Goal: Contribute content: Contribute content

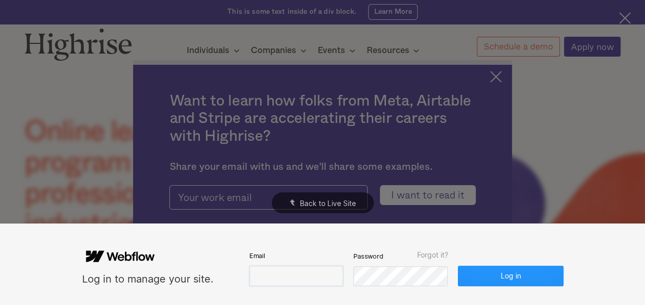
click at [300, 267] on input "email" at bounding box center [296, 276] width 94 height 20
paste input "[EMAIL_ADDRESS][DOMAIN_NAME]"
type input "[EMAIL_ADDRESS][DOMAIN_NAME]"
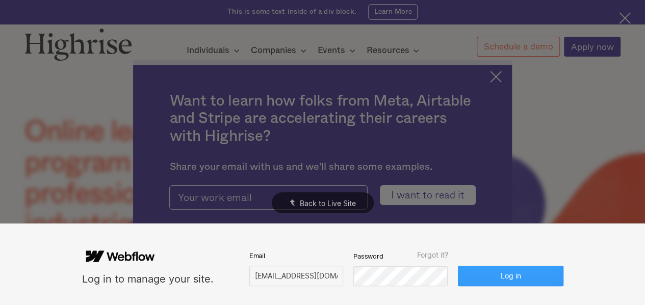
click at [469, 276] on button "Log in" at bounding box center [510, 276] width 105 height 20
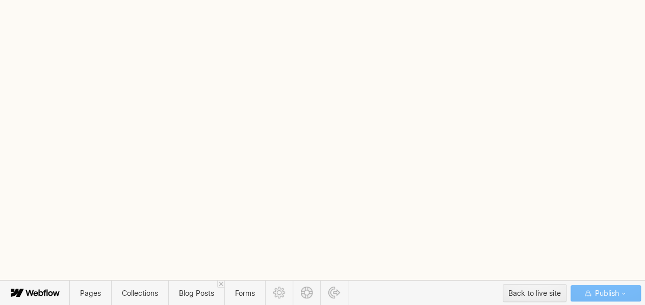
scroll to position [23, 0]
click at [205, 281] on span "Blog Posts" at bounding box center [196, 293] width 56 height 25
click at [577, 80] on div "View Site" at bounding box center [322, 152] width 645 height 305
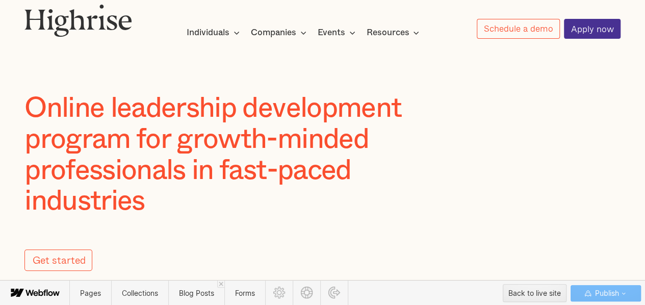
scroll to position [0, 0]
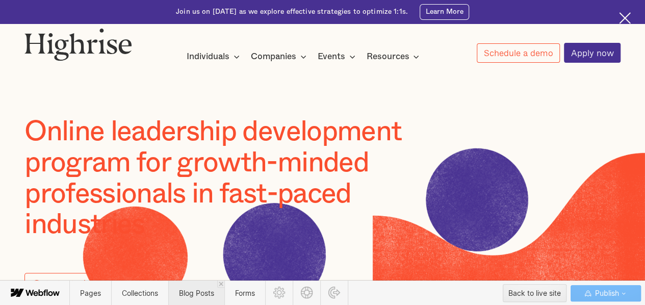
click at [195, 293] on span "Blog Posts" at bounding box center [196, 293] width 35 height 9
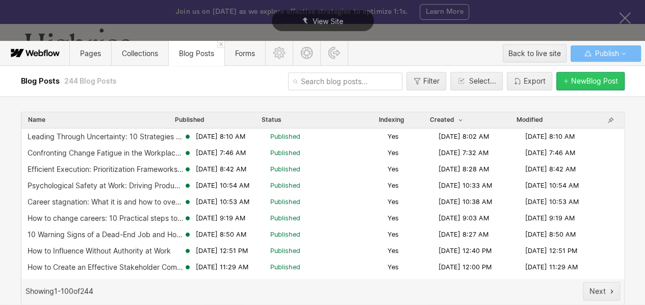
click at [586, 86] on button "New Blog Post" at bounding box center [591, 81] width 68 height 18
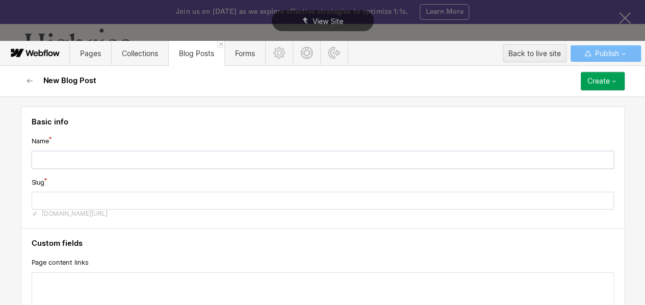
click at [393, 154] on input "text" at bounding box center [323, 160] width 583 height 18
paste input "High Employee Turnover Rate: Main Causes and Effective Ways to Reduce It"
type input "High Employee Turnover Rate: Main Causes and Effective Ways to Reduce It"
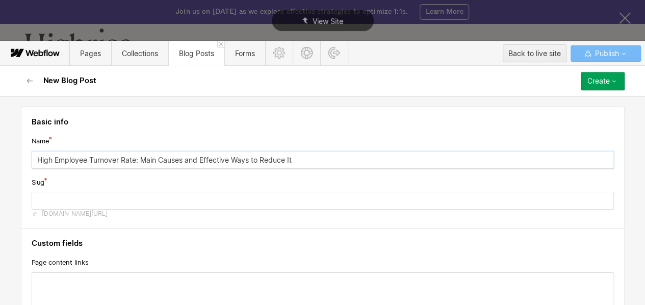
type input "high-employee-turnover-rate-main-causes-and-effective-ways-to-reduce-it"
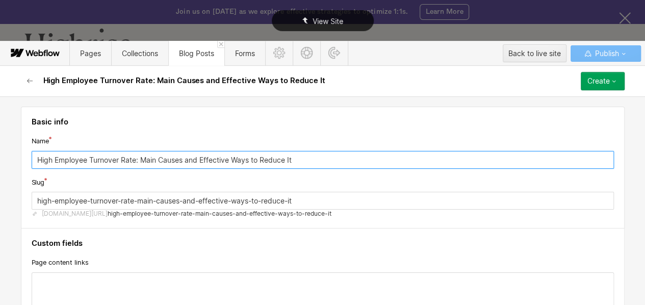
type input "High Employee Turnover Rate: Main Causes and Effective Ways to Reduce It"
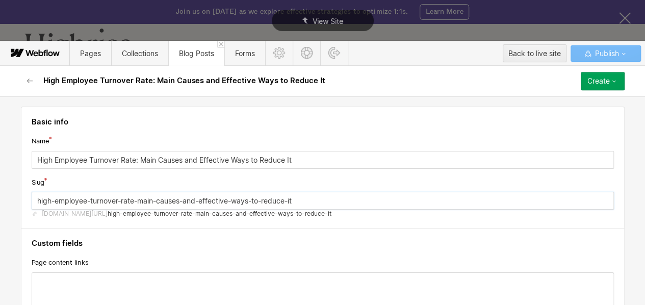
click at [97, 196] on input "high-employee-turnover-rate-main-causes-and-effective-ways-to-reduce-it" at bounding box center [323, 201] width 583 height 18
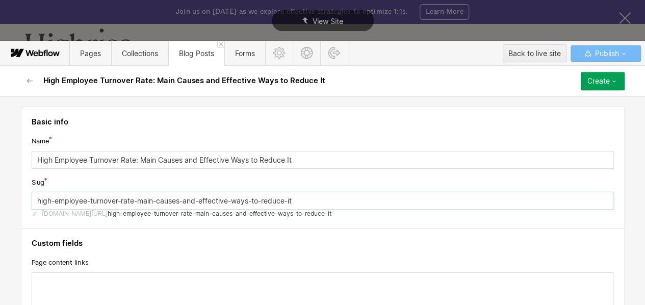
paste input "employee turnover"
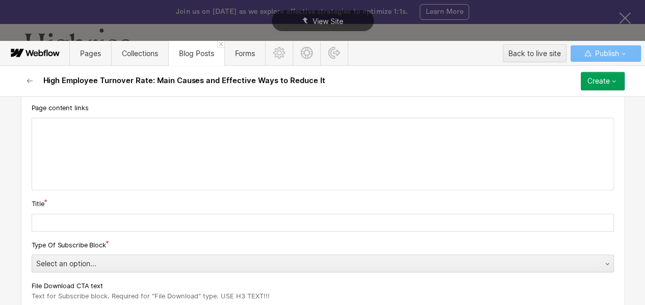
scroll to position [159, 0]
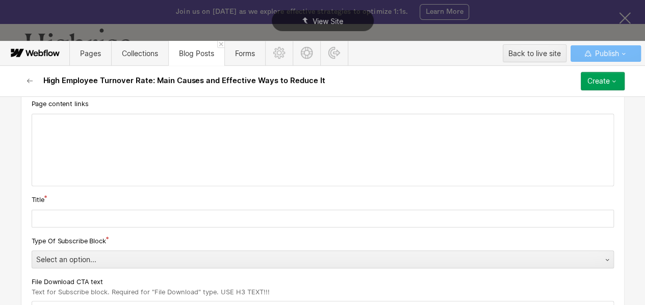
type input "high-employee-turnover"
click at [82, 219] on input "text" at bounding box center [323, 219] width 583 height 18
paste input "High Employee Turnover Rate: Main Causes and Effective Ways to Reduce It"
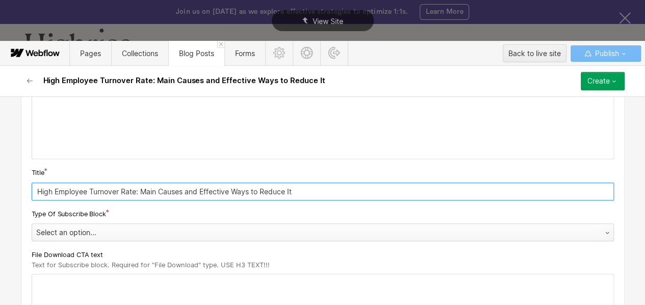
scroll to position [186, 0]
type input "High Employee Turnover Rate: Main Causes and Effective Ways to Reduce It"
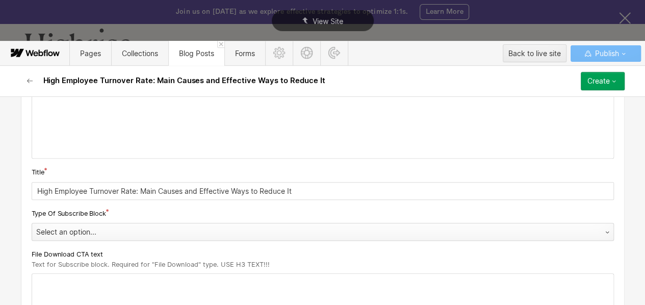
click at [153, 236] on div "Select an option..." at bounding box center [312, 232] width 561 height 16
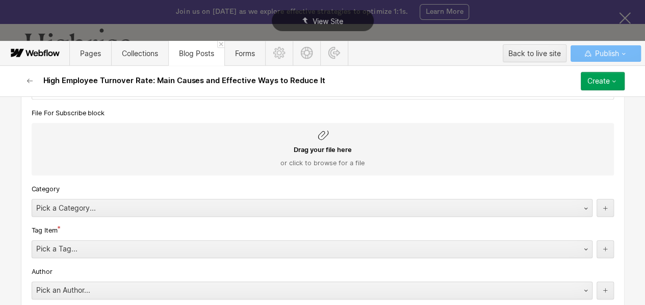
scroll to position [453, 0]
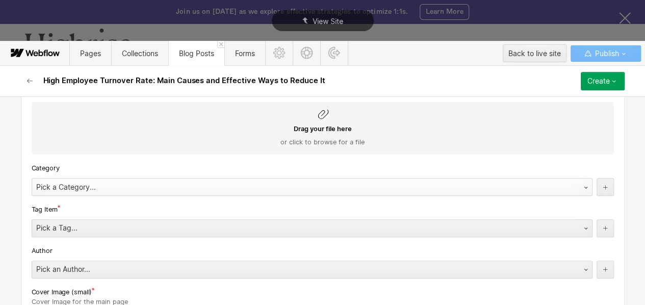
click at [71, 184] on div "Pick a Category..." at bounding box center [302, 187] width 540 height 16
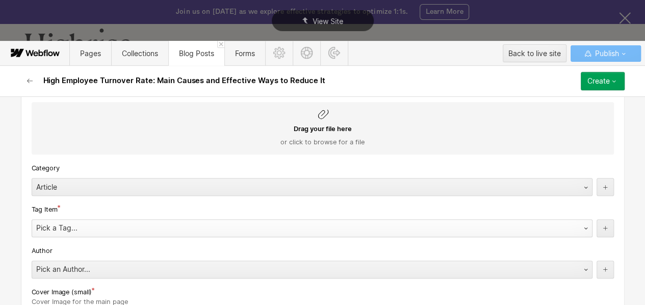
click at [70, 230] on div "Pick a Tag..." at bounding box center [302, 228] width 540 height 16
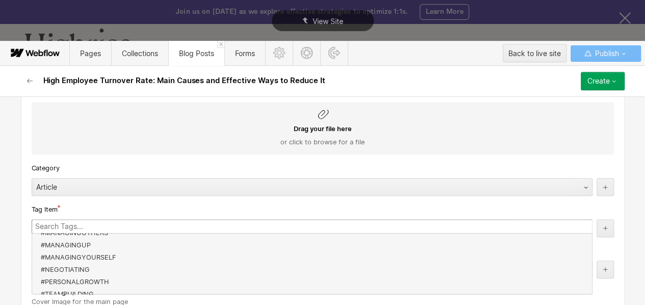
scroll to position [49, 0]
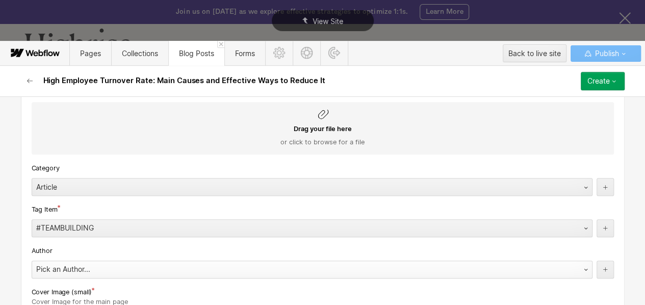
click at [67, 267] on div "Pick an Author..." at bounding box center [302, 269] width 540 height 16
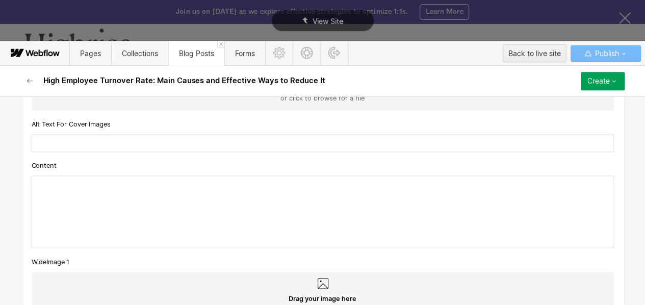
scroll to position [914, 0]
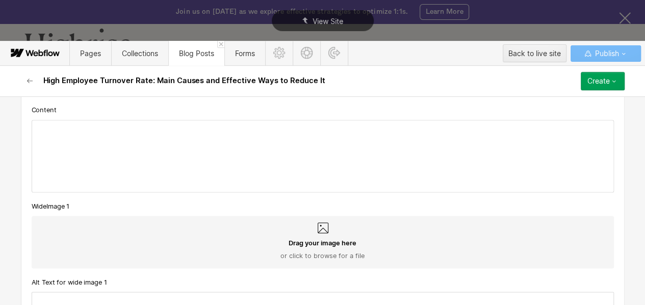
click at [112, 132] on div at bounding box center [323, 155] width 582 height 71
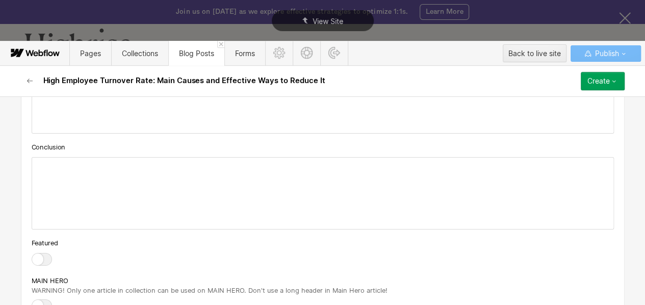
click at [191, 172] on div at bounding box center [323, 193] width 582 height 71
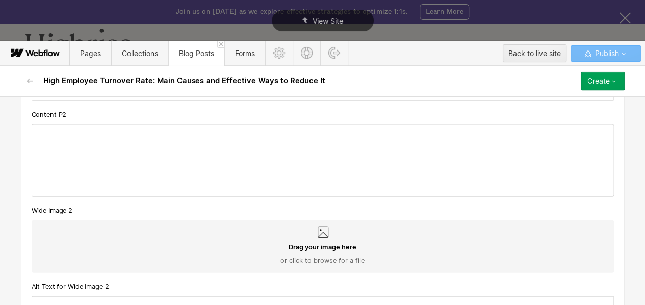
scroll to position [1241, 0]
click at [120, 136] on div at bounding box center [323, 160] width 582 height 71
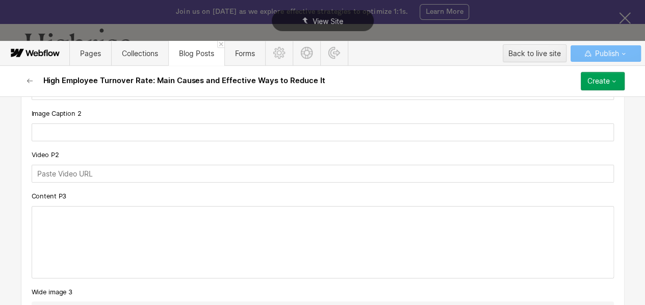
click at [107, 222] on div at bounding box center [323, 242] width 582 height 71
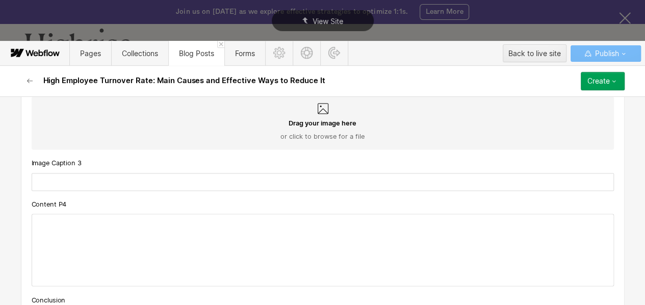
scroll to position [2768, 0]
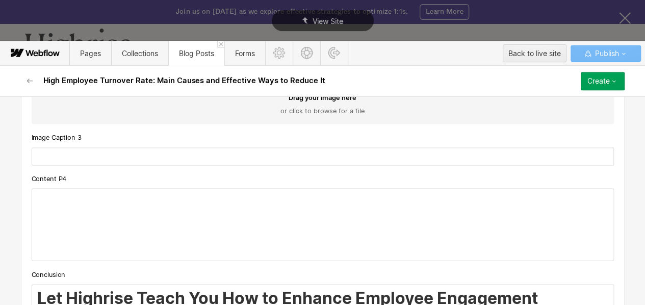
click at [115, 200] on div at bounding box center [323, 224] width 582 height 71
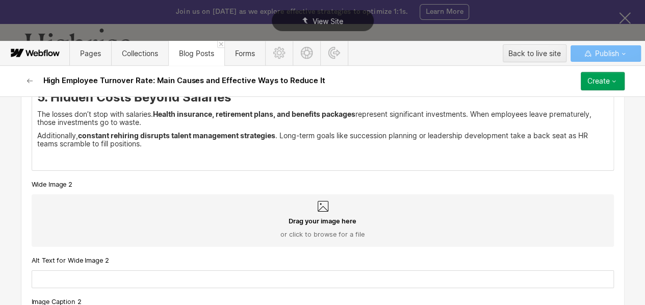
scroll to position [1798, 0]
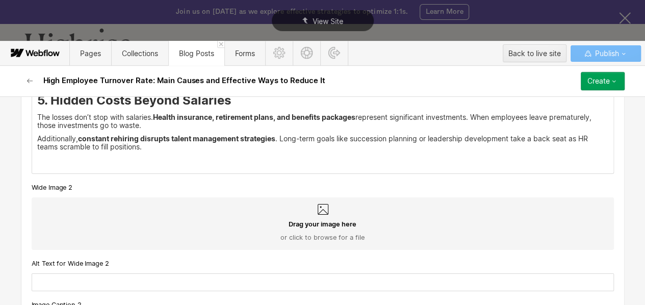
click at [142, 162] on p "‍" at bounding box center [322, 160] width 571 height 8
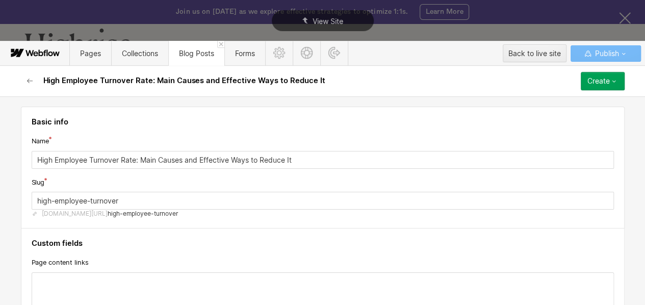
scroll to position [99, 0]
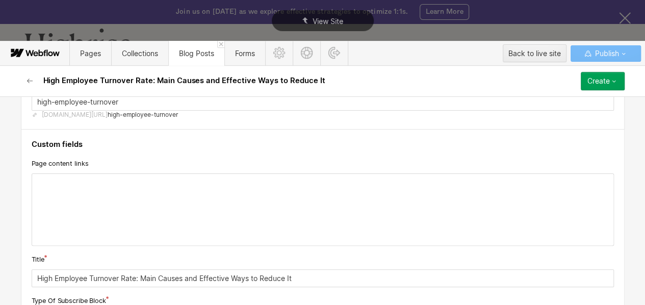
click at [83, 179] on div at bounding box center [323, 209] width 582 height 71
click at [22, 181] on icon at bounding box center [22, 182] width 4 height 4
click at [159, 180] on div at bounding box center [157, 182] width 19 height 16
click at [24, 179] on icon at bounding box center [22, 182] width 6 height 6
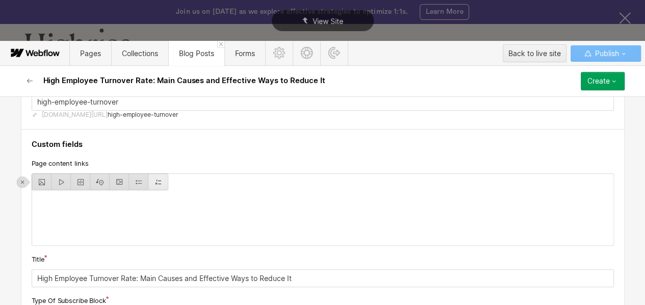
click at [163, 180] on div at bounding box center [157, 182] width 19 height 16
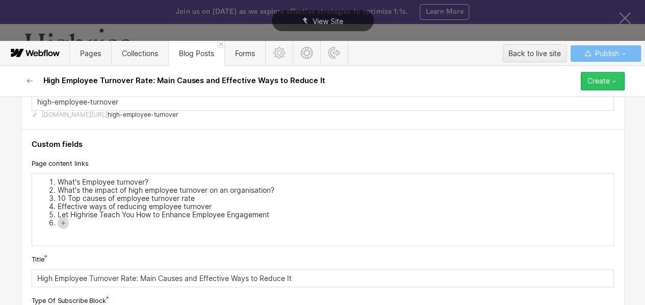
click at [587, 76] on button "Create" at bounding box center [603, 81] width 44 height 18
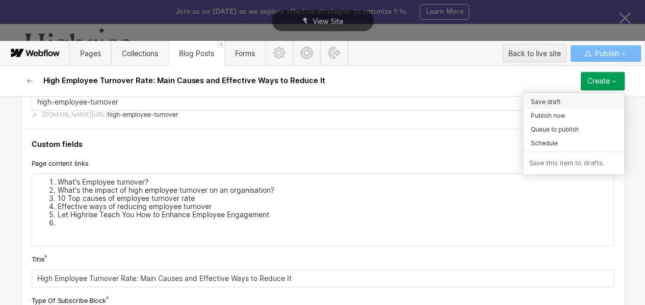
click at [553, 100] on span "Save draft" at bounding box center [546, 102] width 30 height 10
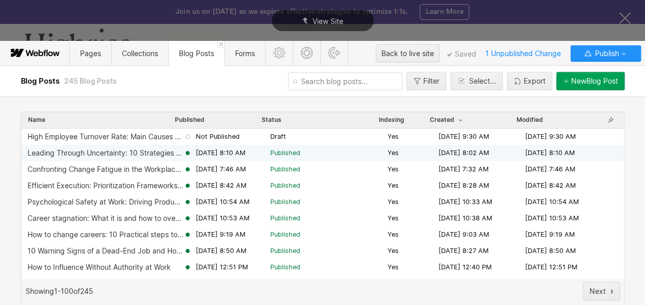
click at [221, 156] on span "[DATE] 8:10 AM" at bounding box center [220, 152] width 49 height 9
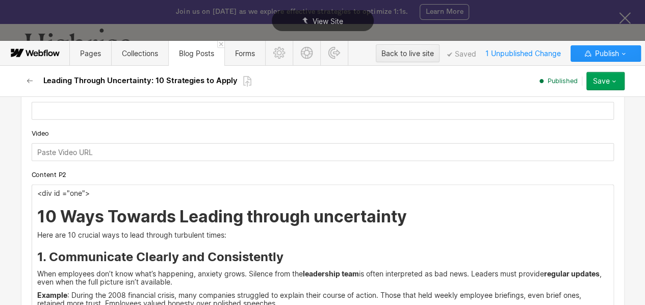
scroll to position [1310, 0]
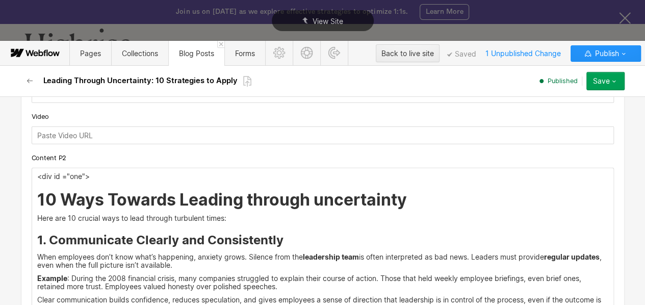
click at [64, 178] on p "<div id ="one">" at bounding box center [322, 176] width 571 height 8
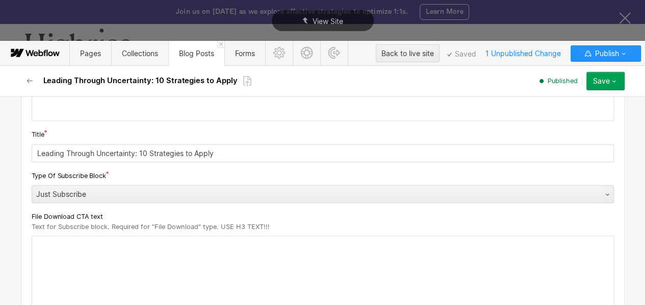
scroll to position [48, 0]
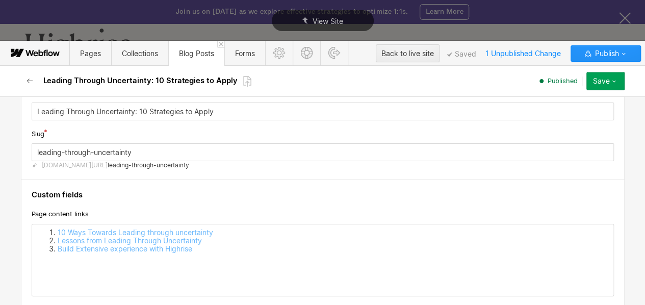
click at [31, 79] on icon "button" at bounding box center [30, 81] width 8 height 8
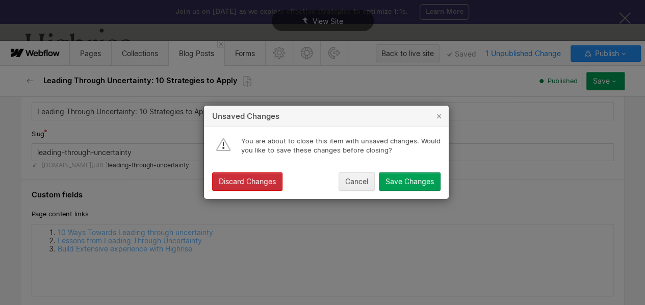
click at [276, 181] on button "Discard Changes" at bounding box center [247, 182] width 70 height 18
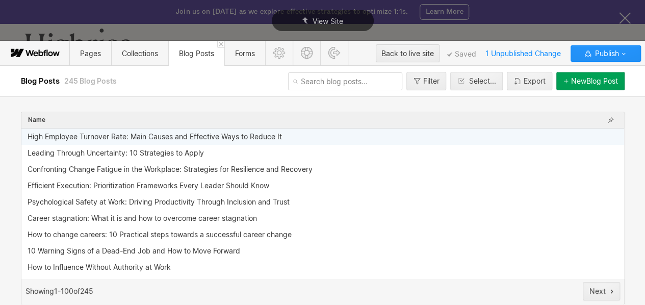
click at [179, 138] on div "High Employee Turnover Rate: Main Causes and Effective Ways to Reduce It" at bounding box center [155, 137] width 255 height 8
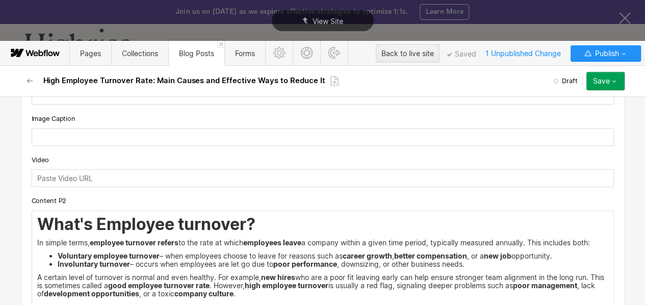
scroll to position [1155, 0]
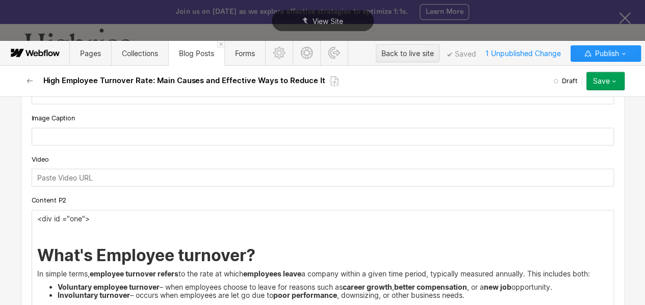
scroll to position [1168, 0]
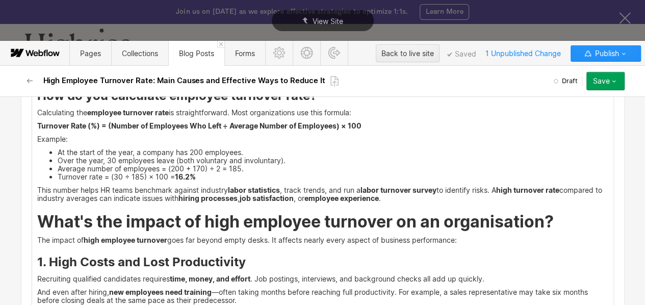
scroll to position [1393, 0]
click at [32, 219] on div "<div id ="one"> What's Employee turnover? In simple terms, employee turnover re…" at bounding box center [323, 277] width 582 height 611
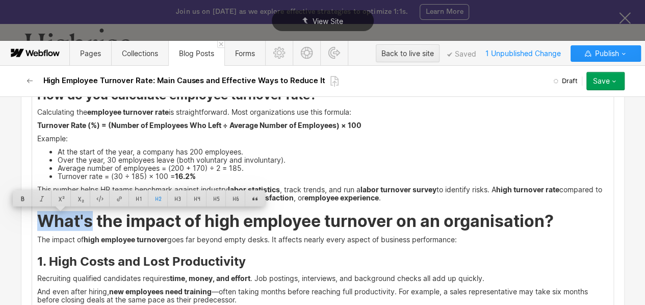
click at [32, 219] on div "<div id ="one"> What's Employee turnover? In simple terms, employee turnover re…" at bounding box center [323, 277] width 582 height 611
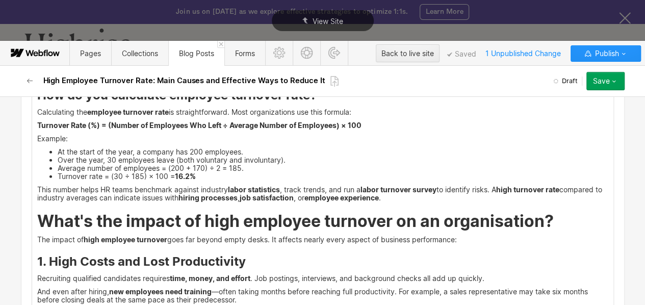
click at [32, 219] on div "<div id ="one"> What's Employee turnover? In simple terms, employee turnover re…" at bounding box center [323, 277] width 582 height 611
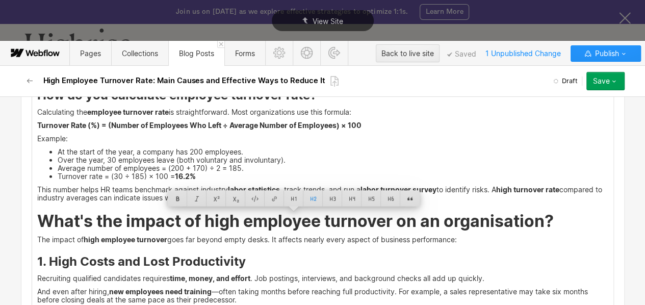
click at [43, 213] on h2 "What's the impact of high employee turnover on an organisation?" at bounding box center [322, 221] width 571 height 18
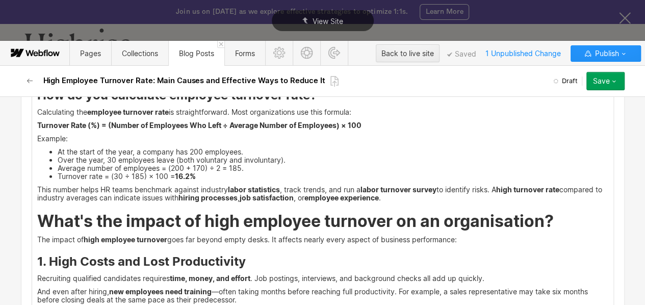
click at [32, 217] on div "<div id ="one"> What's Employee turnover? In simple terms, employee turnover re…" at bounding box center [323, 277] width 582 height 611
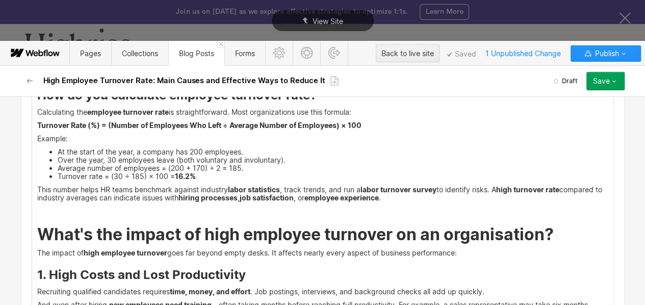
click at [32, 213] on div "<div id ="one"> What's Employee turnover? In simple terms, employee turnover re…" at bounding box center [323, 284] width 582 height 624
click at [75, 210] on p "<div id ="one">" at bounding box center [322, 211] width 571 height 8
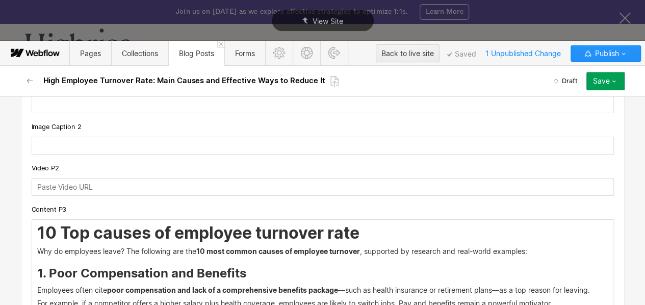
scroll to position [1995, 0]
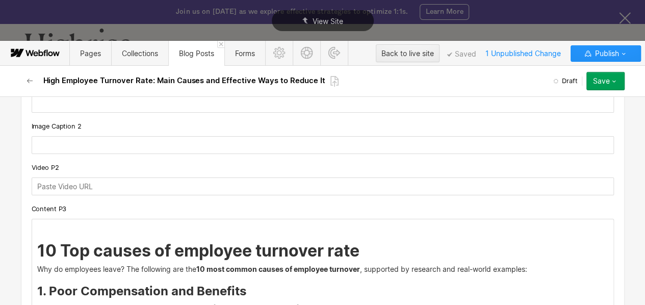
click at [37, 228] on p "‍" at bounding box center [322, 227] width 571 height 8
click at [77, 228] on p "<div id ="one">" at bounding box center [322, 227] width 571 height 8
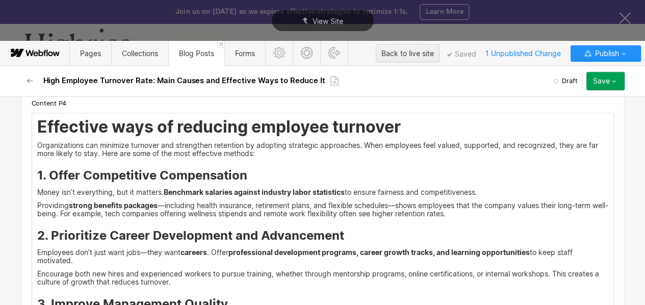
scroll to position [2881, 0]
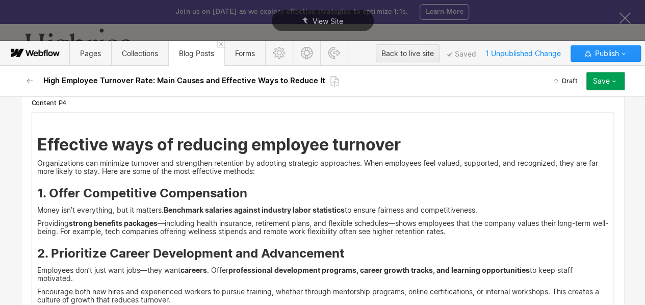
click at [77, 117] on p "<div id ="one">" at bounding box center [322, 121] width 571 height 8
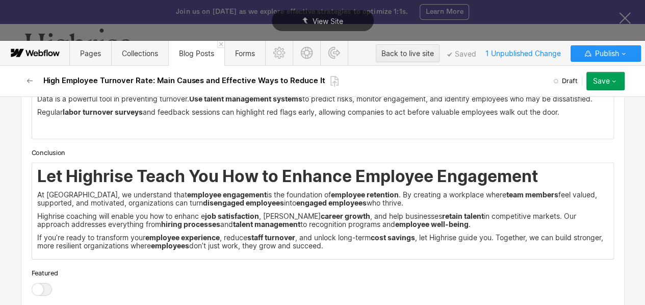
scroll to position [3510, 0]
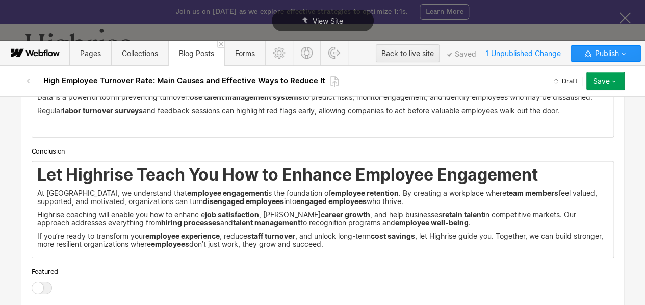
click at [32, 171] on div "Let Highrise Teach You How to Enhance Employee Engagement At [GEOGRAPHIC_DATA],…" at bounding box center [323, 210] width 582 height 96
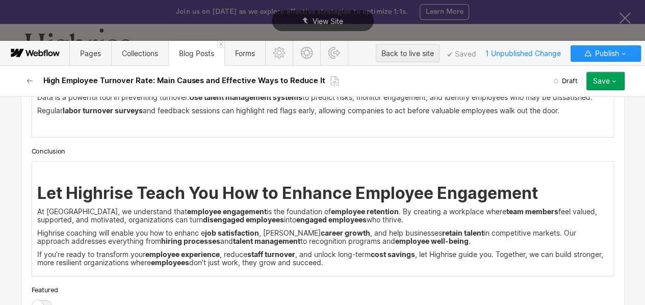
click at [32, 171] on div "‍ Let Highrise Teach You How to Enhance Employee Engagement At [GEOGRAPHIC_DATA…" at bounding box center [323, 219] width 582 height 114
click at [77, 168] on p "<div id ="one">" at bounding box center [322, 170] width 571 height 8
click at [158, 232] on p "Highrise coaching will enable you how to enhanc e job satisfaction , [PERSON_NA…" at bounding box center [322, 237] width 571 height 16
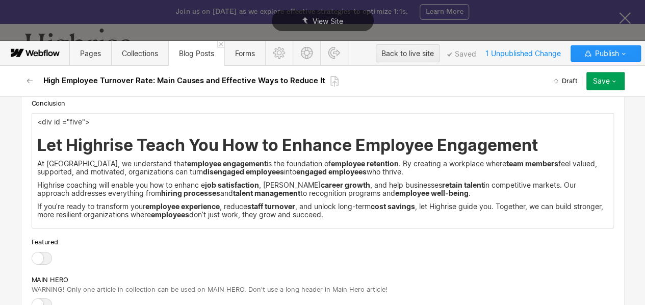
scroll to position [3555, 0]
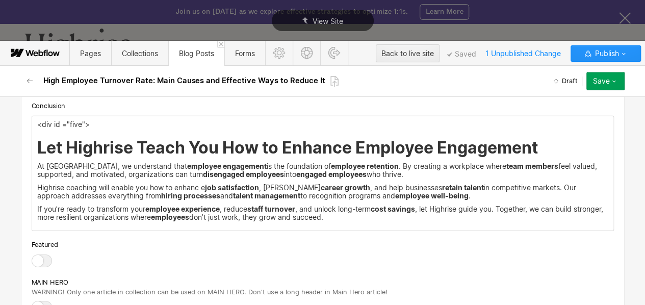
drag, startPoint x: 116, startPoint y: 246, endPoint x: 396, endPoint y: 196, distance: 284.5
click at [396, 196] on strong "employee well-being" at bounding box center [431, 195] width 73 height 9
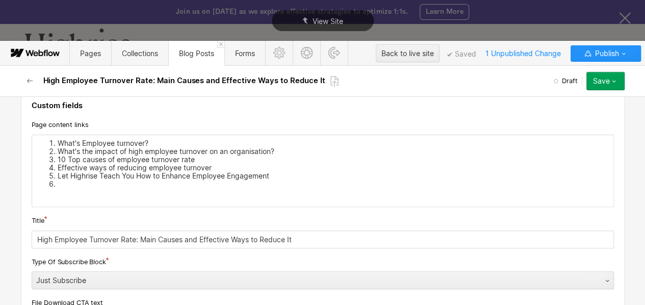
scroll to position [131, 0]
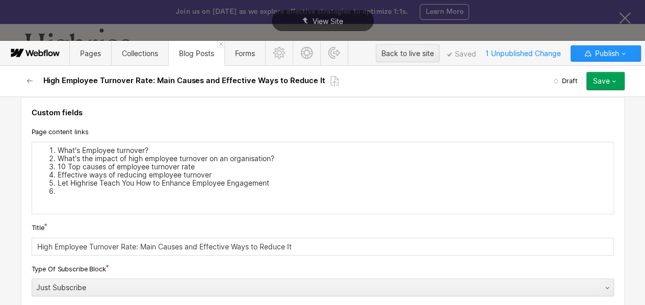
click at [113, 188] on li "‍" at bounding box center [333, 191] width 551 height 8
click at [78, 148] on li "What's Employee turnover?" at bounding box center [333, 150] width 551 height 8
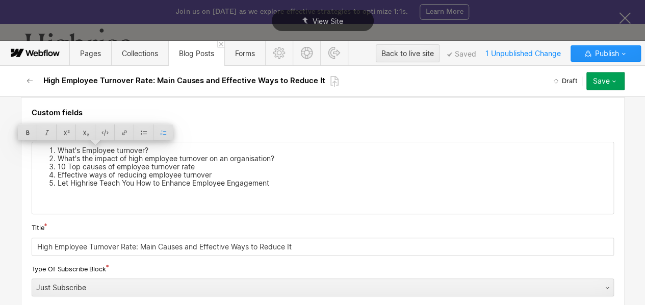
click at [78, 148] on li "What's Employee turnover?" at bounding box center [333, 150] width 551 height 8
click at [124, 129] on div at bounding box center [127, 132] width 19 height 16
type input "#one"
click at [118, 157] on li "What's the impact of high employee turnover on an organisation?" at bounding box center [333, 159] width 551 height 8
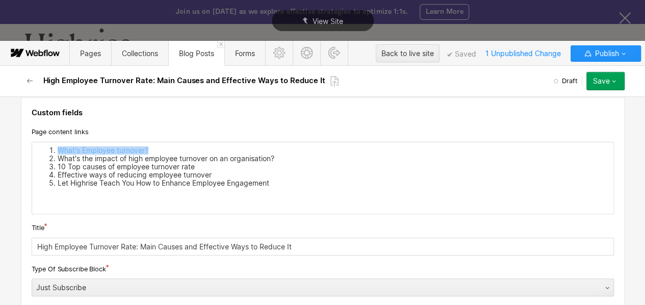
click at [118, 157] on li "What's the impact of high employee turnover on an organisation?" at bounding box center [333, 159] width 551 height 8
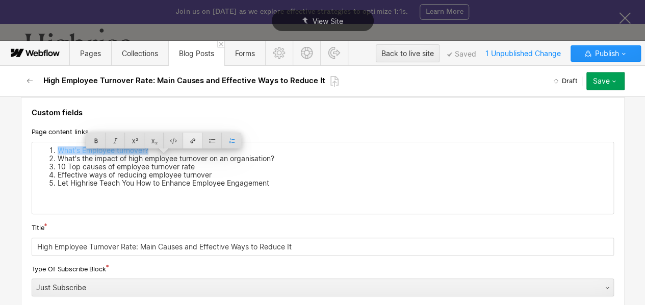
click at [194, 136] on div at bounding box center [192, 141] width 19 height 16
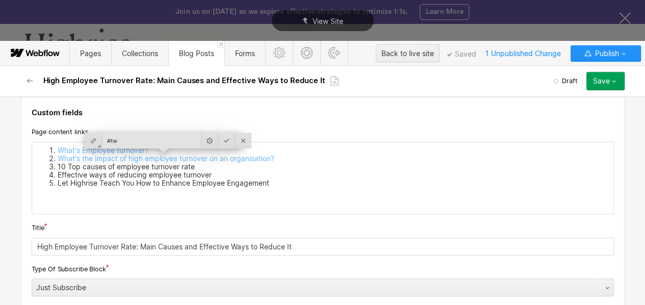
type input "#two"
click at [164, 167] on li "10 Top causes of employee turnover rate" at bounding box center [333, 167] width 551 height 8
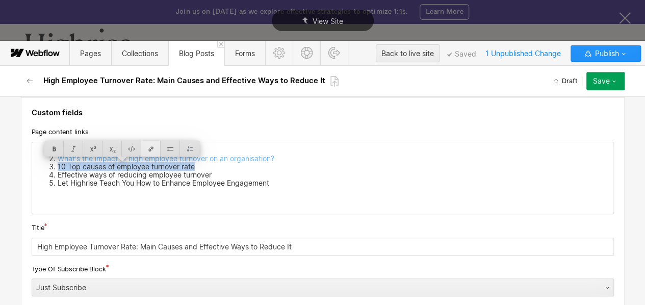
click at [158, 149] on div at bounding box center [150, 149] width 19 height 16
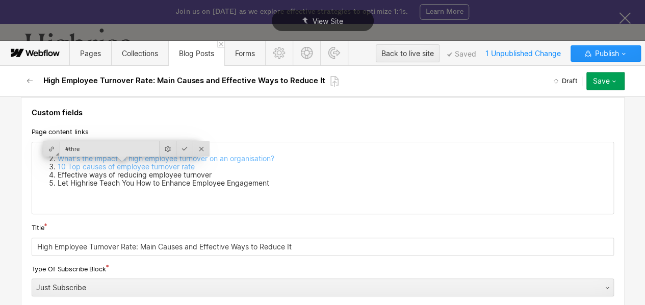
type input "#three"
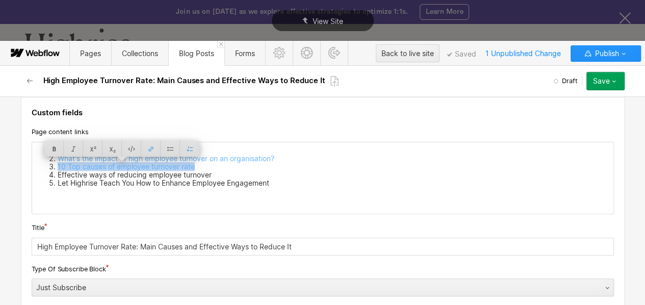
click at [137, 174] on li "Effective ways of reducing employee turnover" at bounding box center [333, 175] width 551 height 8
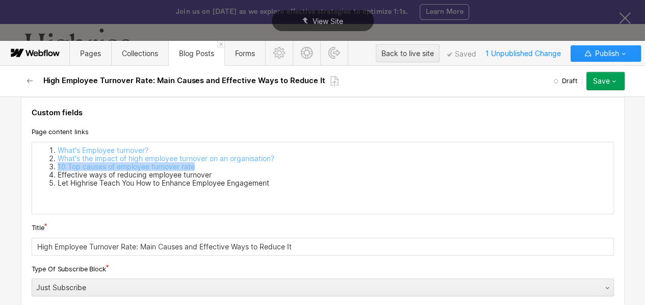
click at [137, 174] on li "Effective ways of reducing employee turnover" at bounding box center [333, 175] width 551 height 8
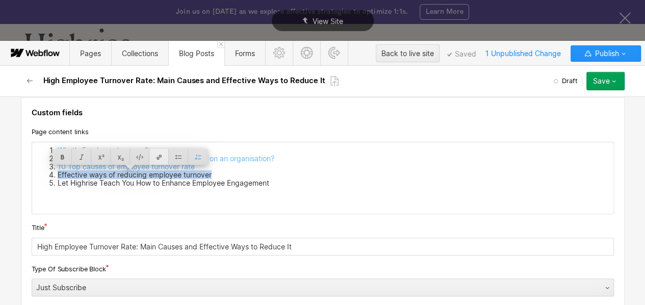
click at [156, 158] on div at bounding box center [158, 157] width 19 height 16
type input "#four"
click at [127, 188] on div "What's Employee turnover? What's the impact of high employee turnover on an org…" at bounding box center [323, 177] width 582 height 71
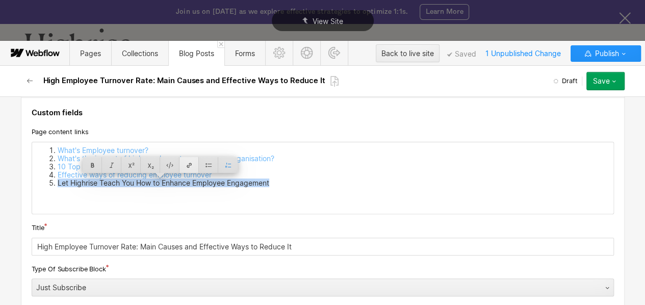
click at [187, 164] on div at bounding box center [189, 165] width 19 height 16
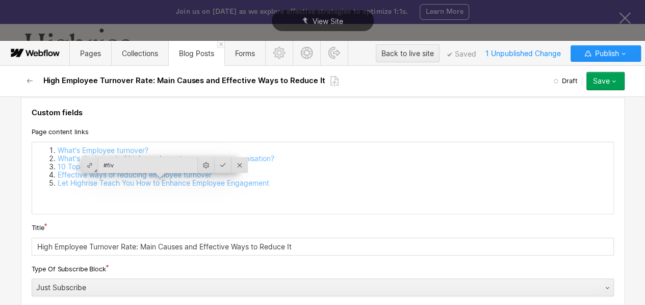
type input "#five"
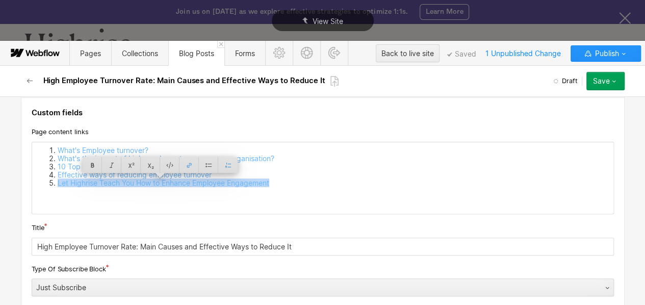
click at [196, 210] on div "What's Employee turnover? What's the impact of high employee turnover on an org…" at bounding box center [323, 177] width 582 height 71
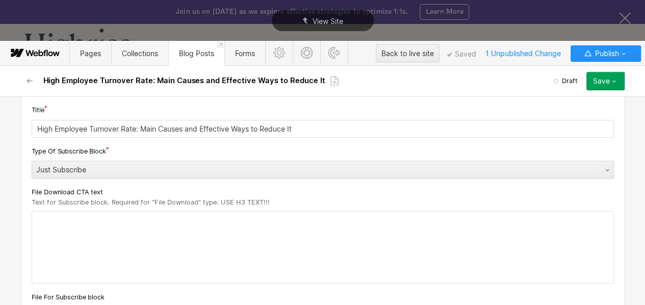
scroll to position [258, 0]
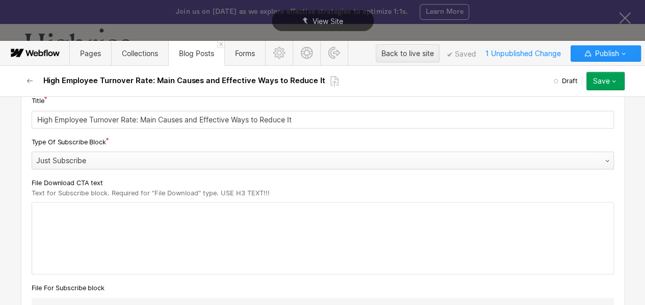
click at [197, 159] on div "Just Subscribe" at bounding box center [312, 161] width 561 height 16
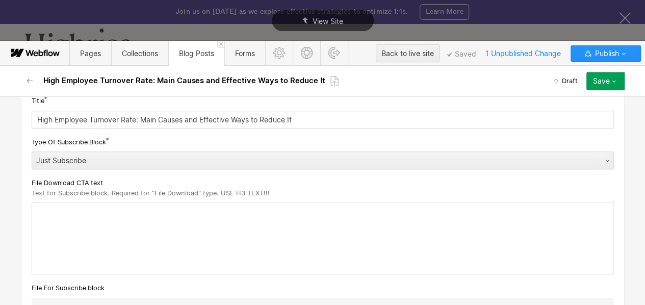
click at [156, 187] on div "File Download CTA text Text for Subscribe block. Required for "File Download" t…" at bounding box center [323, 188] width 583 height 20
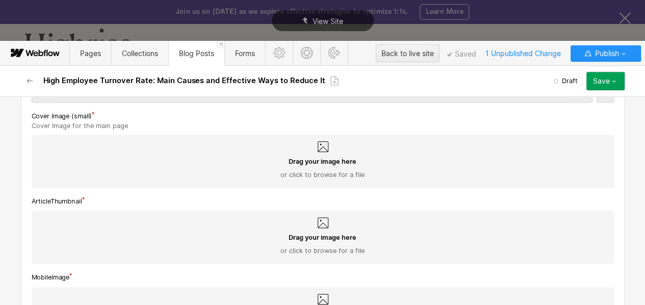
scroll to position [630, 0]
click at [257, 162] on div "Drag your image here or click to browse for a file" at bounding box center [323, 168] width 566 height 22
click at [0, 0] on input "Drag your image here or click to browse for a file" at bounding box center [0, 0] width 0 height 0
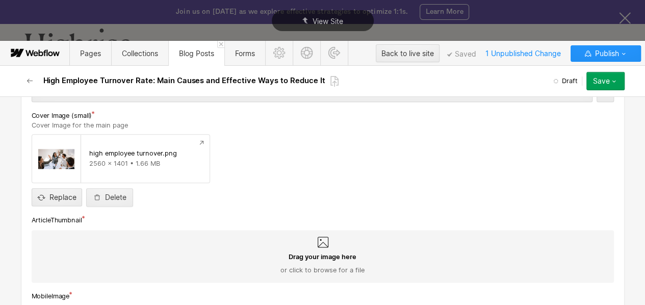
scroll to position [654, 0]
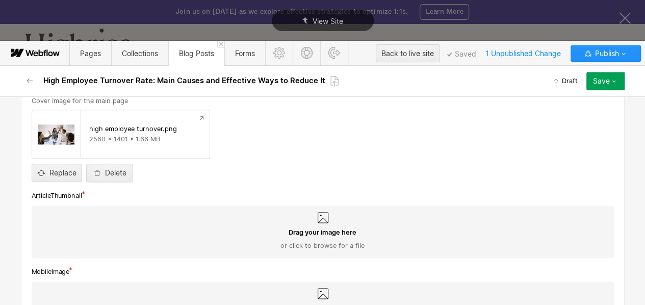
click at [307, 222] on div "Drag your image here or click to browse for a file" at bounding box center [323, 232] width 583 height 53
click at [0, 0] on input "Drag your image here or click to browse for a file" at bounding box center [0, 0] width 0 height 0
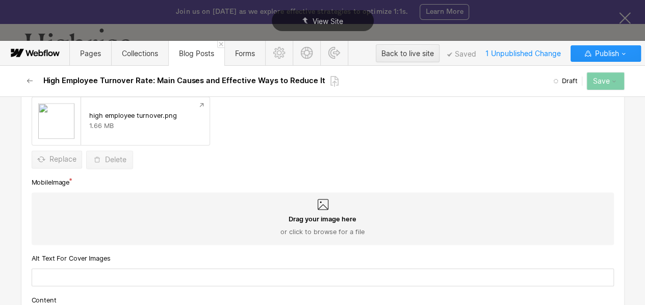
scroll to position [779, 0]
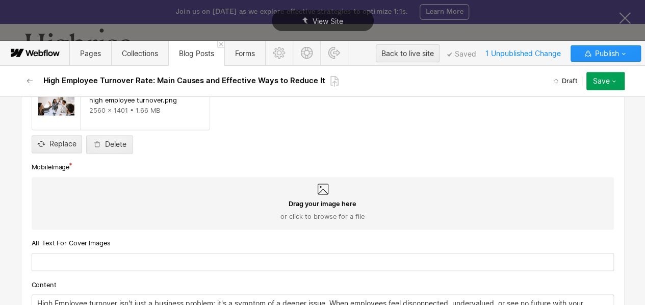
click at [270, 195] on div "Drag your image here or click to browse for a file" at bounding box center [323, 203] width 583 height 53
click at [0, 0] on input "Drag your image here or click to browse for a file" at bounding box center [0, 0] width 0 height 0
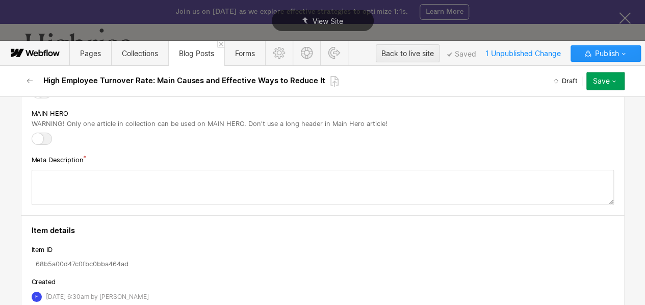
scroll to position [3779, 0]
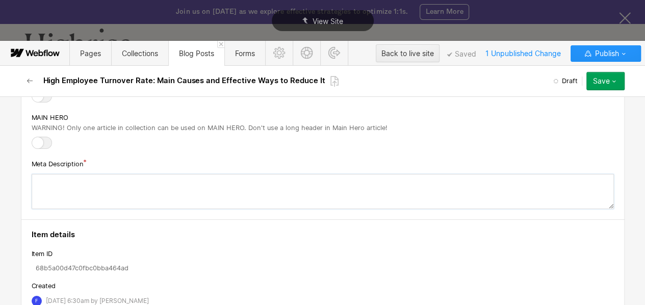
click at [205, 184] on textarea at bounding box center [323, 191] width 583 height 35
paste textarea "Explore the causes of high employee turnover and discover practical solutions t…"
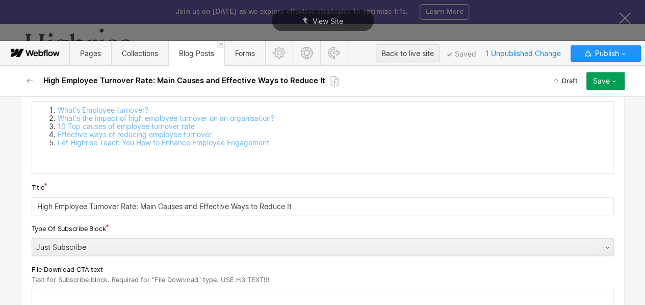
scroll to position [0, 0]
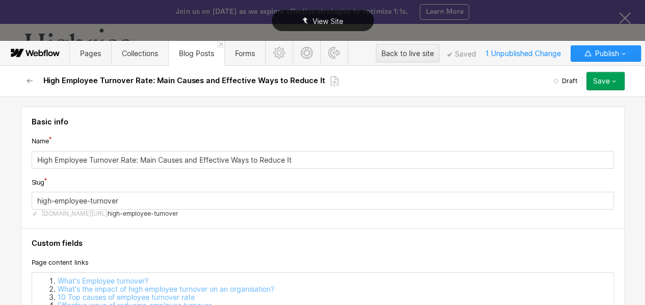
type textarea "Explore the causes of high employee turnover and discover practical solutions t…"
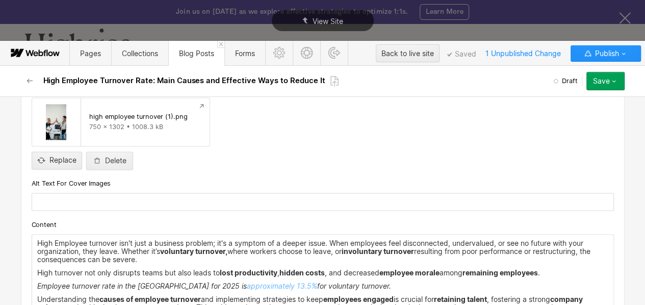
scroll to position [864, 0]
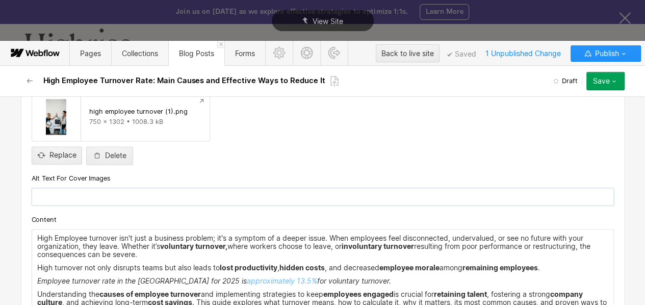
click at [140, 199] on input "text" at bounding box center [323, 197] width 583 height 18
paste input "Group of coworkers smiling and high-fiving during a meeting"
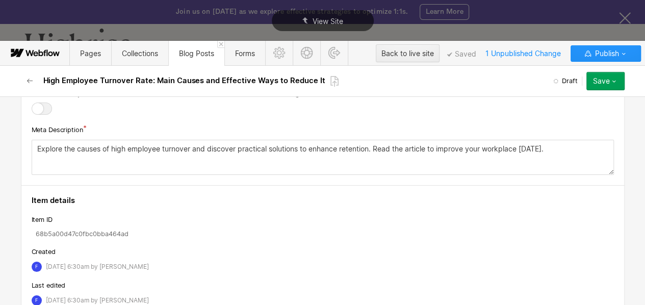
scroll to position [3871, 0]
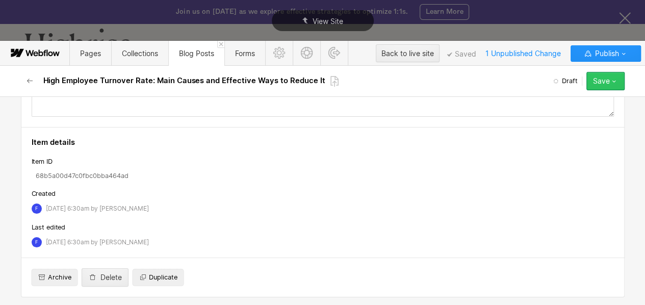
type input "Group of coworkers smiling and high-fiving during a meeting"
click at [616, 87] on button "Save" at bounding box center [606, 81] width 38 height 18
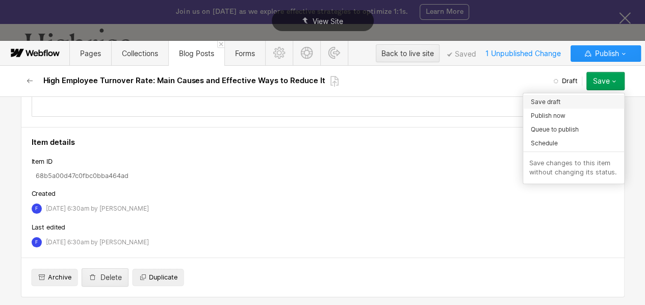
click at [539, 105] on span "Save draft" at bounding box center [546, 102] width 30 height 10
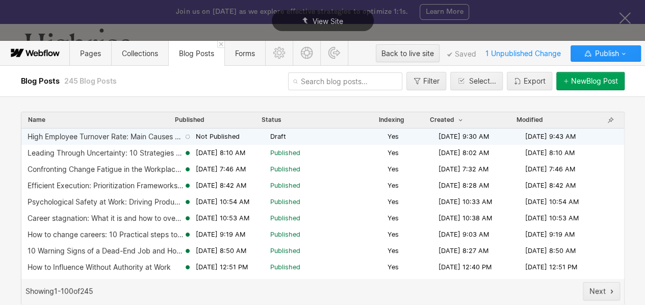
click at [498, 135] on div "[DATE] 9:30 AM" at bounding box center [482, 136] width 87 height 9
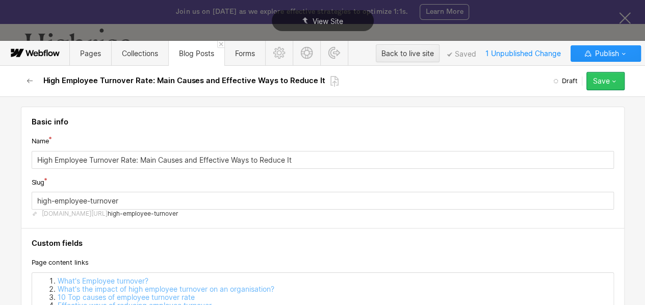
click at [605, 80] on div "Save" at bounding box center [601, 81] width 17 height 8
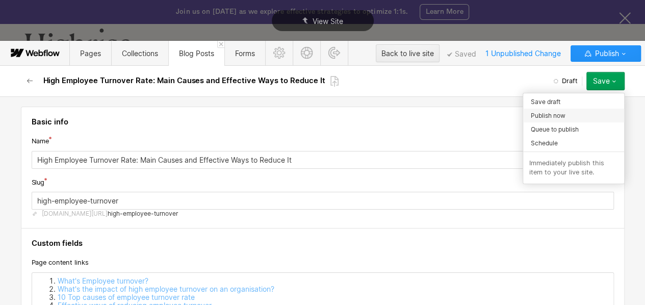
click at [537, 114] on span "Publish now" at bounding box center [548, 116] width 35 height 10
